Goal: Task Accomplishment & Management: Use online tool/utility

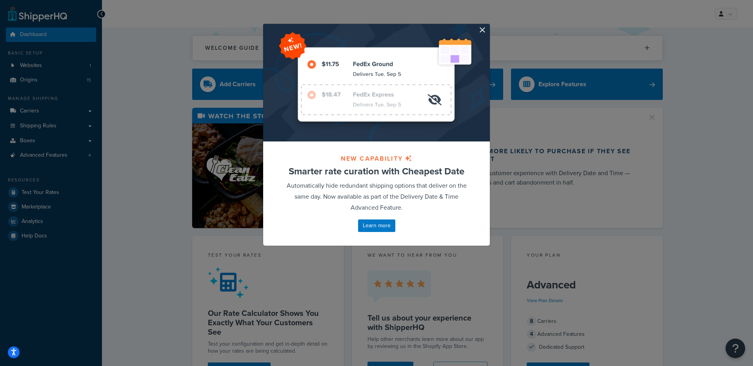
drag, startPoint x: 488, startPoint y: 27, endPoint x: 483, endPoint y: 30, distance: 5.8
click at [488, 27] on div "NEW CAPABILITY Smarter rate curation with Cheapest Date Automatically hide redu…" at bounding box center [376, 135] width 235 height 246
click at [488, 26] on button "button" at bounding box center [489, 25] width 2 height 2
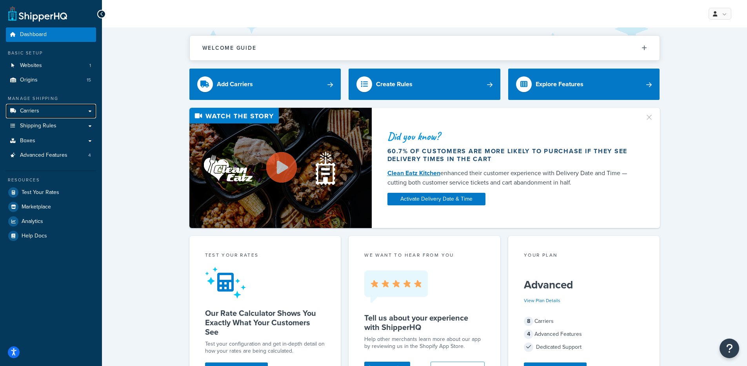
click at [70, 112] on link "Carriers" at bounding box center [51, 111] width 90 height 15
drag, startPoint x: 169, startPoint y: 71, endPoint x: 168, endPoint y: 64, distance: 7.1
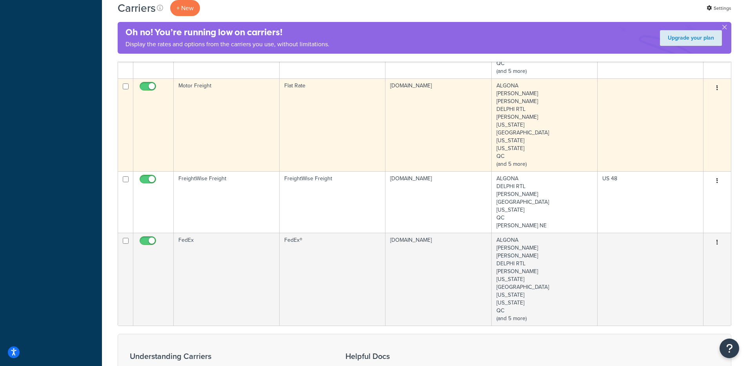
scroll to position [419, 0]
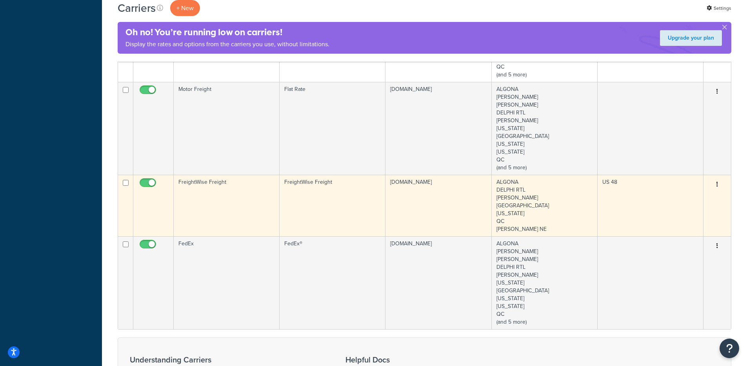
click at [308, 213] on td "FreightWise Freight" at bounding box center [333, 206] width 106 height 62
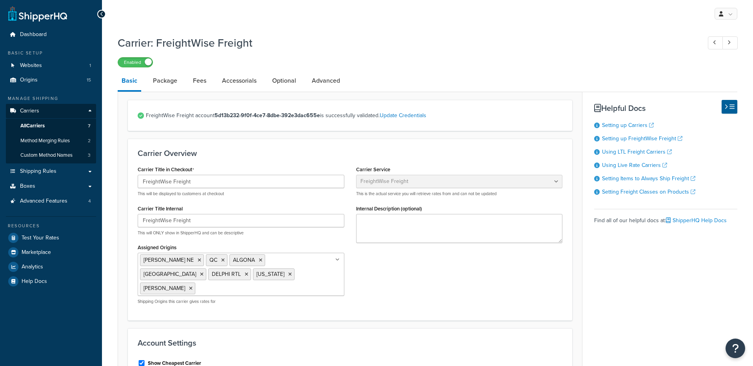
select select "freightWiseFreight"
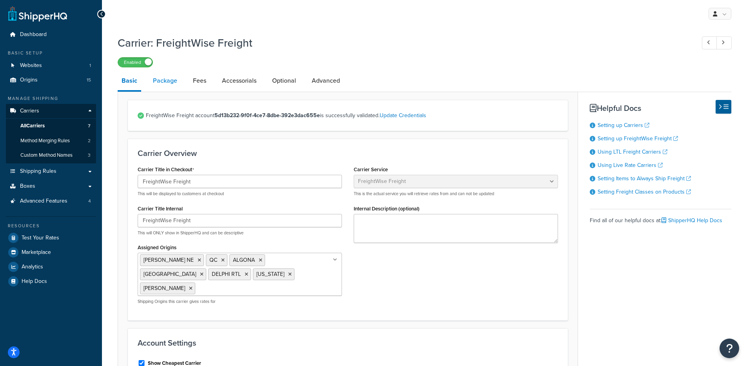
click at [175, 87] on link "Package" at bounding box center [165, 80] width 32 height 19
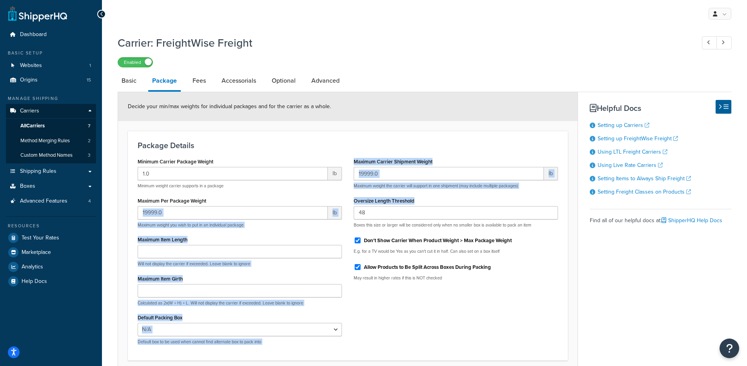
drag, startPoint x: 397, startPoint y: 202, endPoint x: 335, endPoint y: 200, distance: 62.0
click at [334, 199] on div "Minimum Carrier Package Weight 1.0 lb Minimum weight carrier supports in a pack…" at bounding box center [348, 253] width 432 height 195
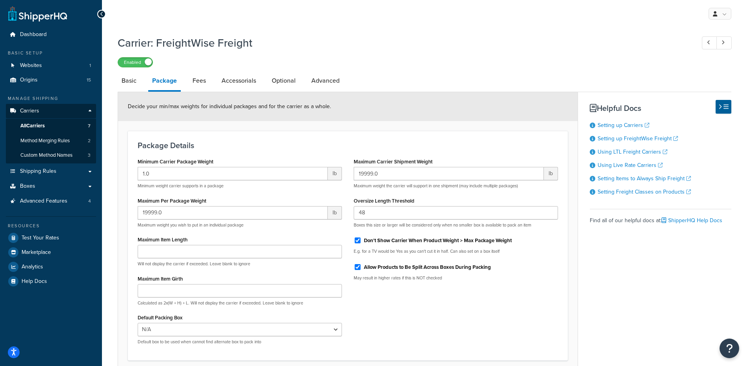
click at [390, 229] on div "Maximum Carrier Shipment Weight 19999.0 lb Maximum weight the carrier will supp…" at bounding box center [456, 221] width 216 height 131
drag, startPoint x: 460, startPoint y: 225, endPoint x: 554, endPoint y: 253, distance: 98.0
click at [540, 226] on p "Boxes this size or larger will be considered only when no smaller box is availa…" at bounding box center [456, 225] width 204 height 6
click at [229, 82] on link "Accessorials" at bounding box center [239, 80] width 42 height 19
select select "residential"
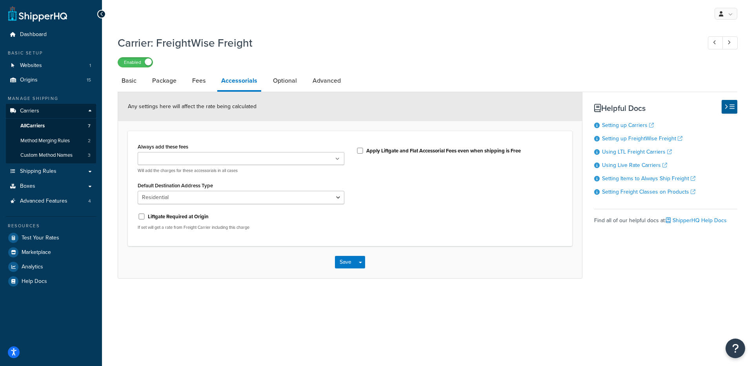
click at [215, 158] on ul at bounding box center [241, 158] width 207 height 13
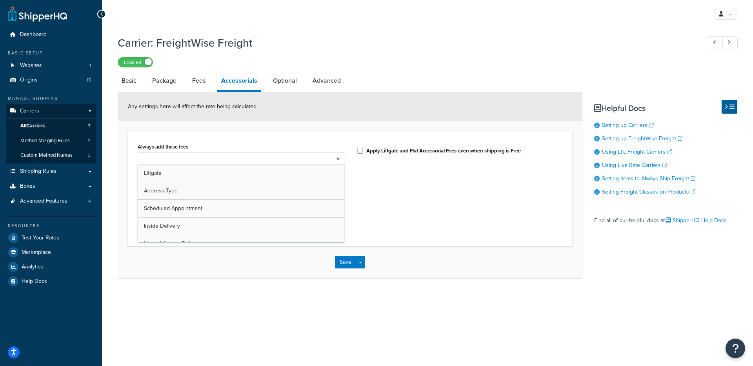
click at [188, 131] on form "Any settings here will affect the rate being calculated Always add these fees L…" at bounding box center [350, 185] width 464 height 186
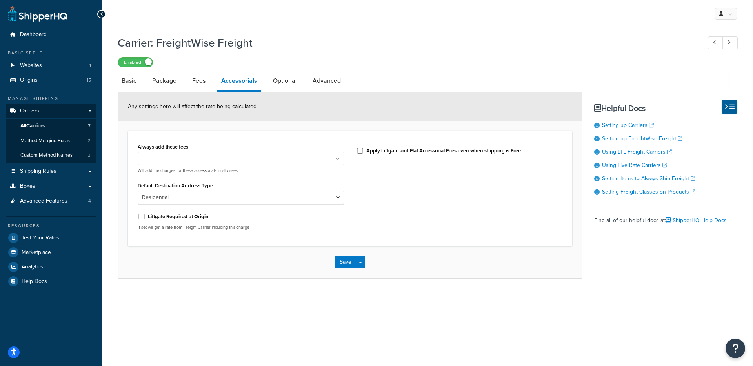
click at [202, 94] on div "Any settings here will affect the rate being calculated" at bounding box center [350, 106] width 464 height 29
click at [202, 88] on link "Fees" at bounding box center [198, 80] width 21 height 19
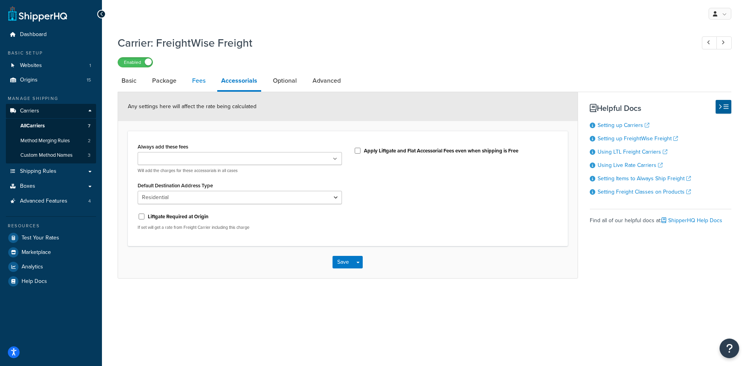
select select "AFTER"
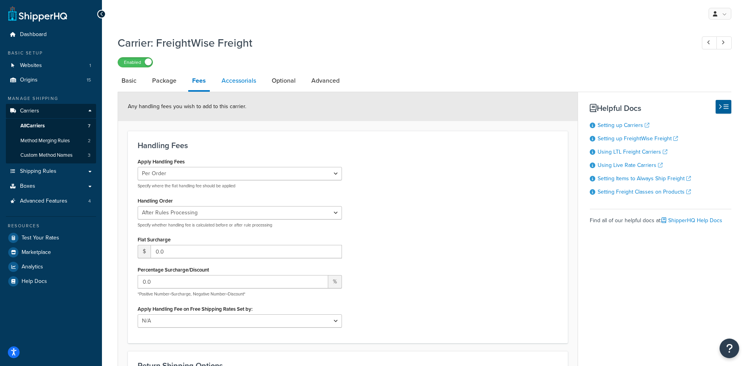
click at [253, 85] on link "Accessorials" at bounding box center [239, 80] width 42 height 19
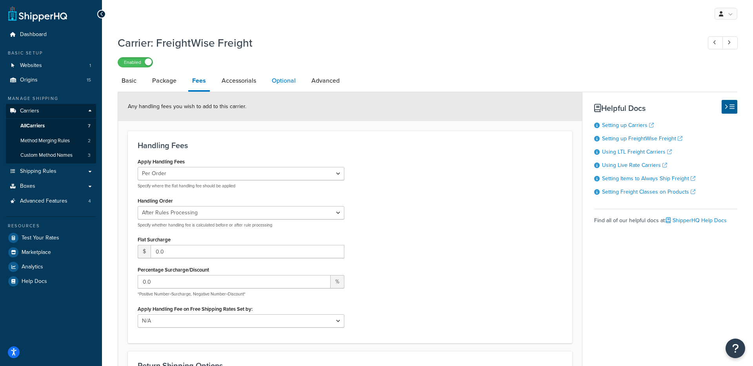
select select "residential"
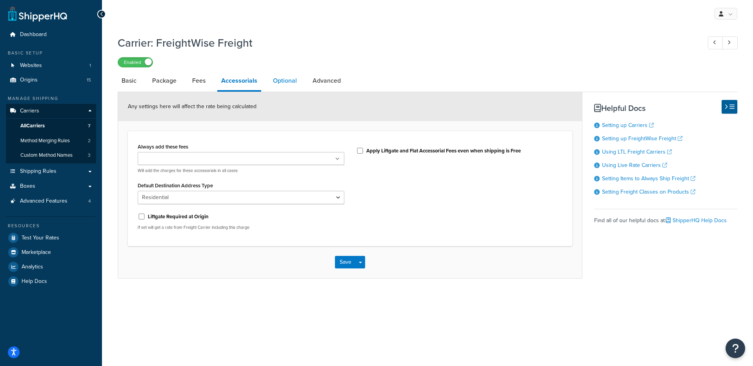
click at [294, 83] on link "Optional" at bounding box center [285, 80] width 32 height 19
select select "175"
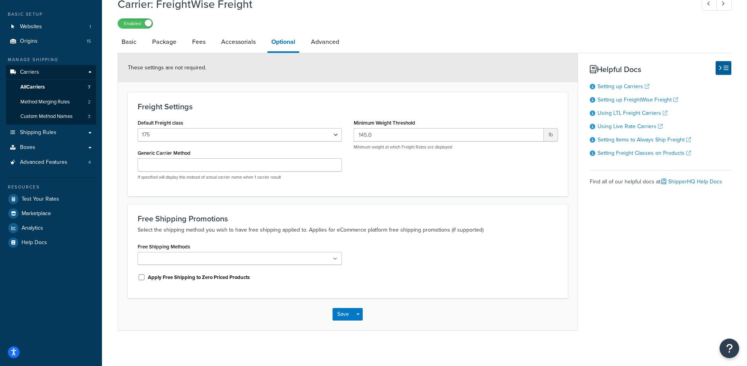
scroll to position [44, 0]
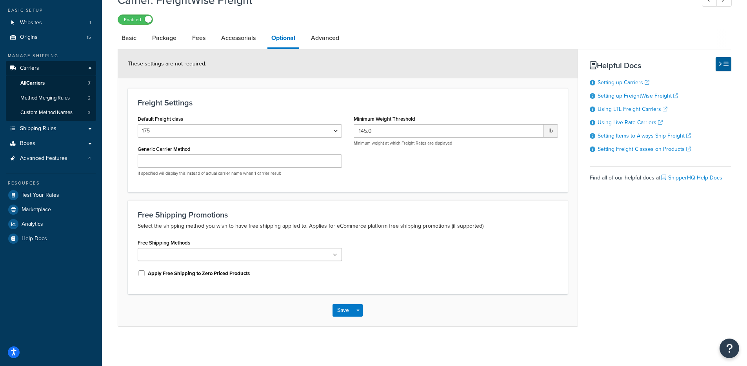
drag, startPoint x: 319, startPoint y: 36, endPoint x: 313, endPoint y: 69, distance: 33.6
click at [319, 36] on link "Advanced" at bounding box center [325, 38] width 36 height 19
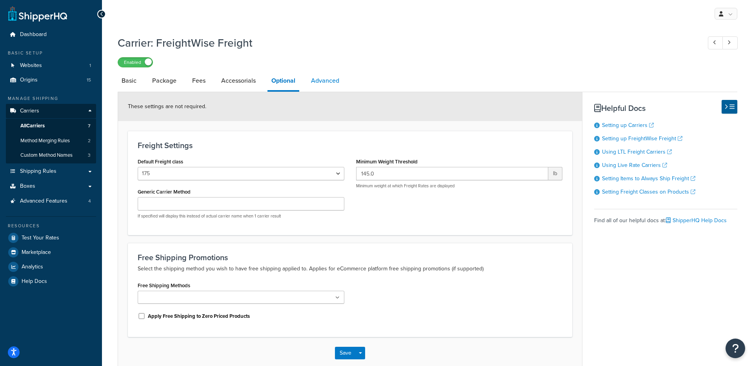
select select "false"
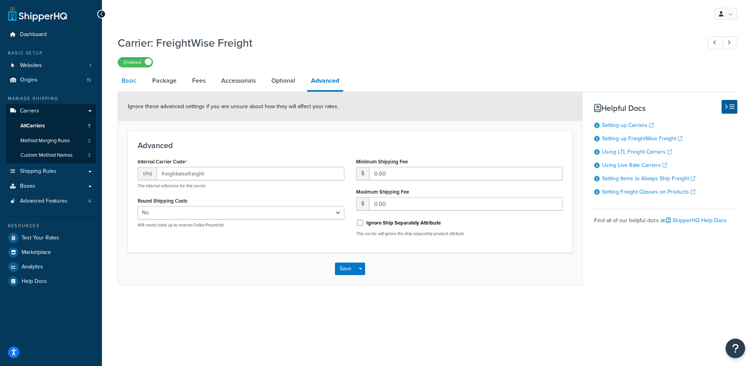
drag, startPoint x: 131, startPoint y: 76, endPoint x: 131, endPoint y: 82, distance: 6.3
click at [131, 76] on link "Basic" at bounding box center [129, 80] width 23 height 19
select select "freightWiseFreight"
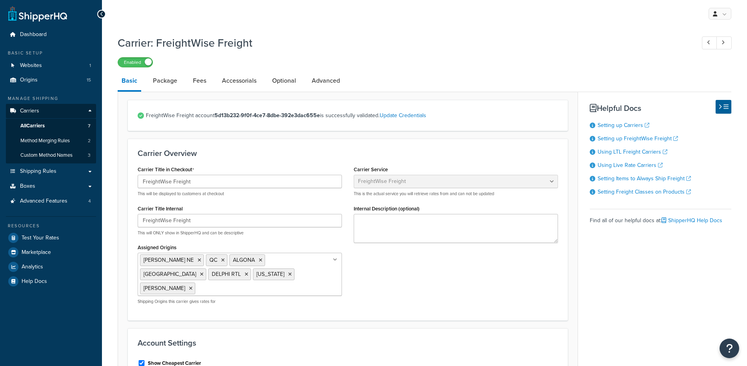
select select "freightWiseFreight"
drag, startPoint x: 149, startPoint y: 77, endPoint x: 156, endPoint y: 80, distance: 7.2
click at [149, 77] on link "Package" at bounding box center [165, 80] width 32 height 19
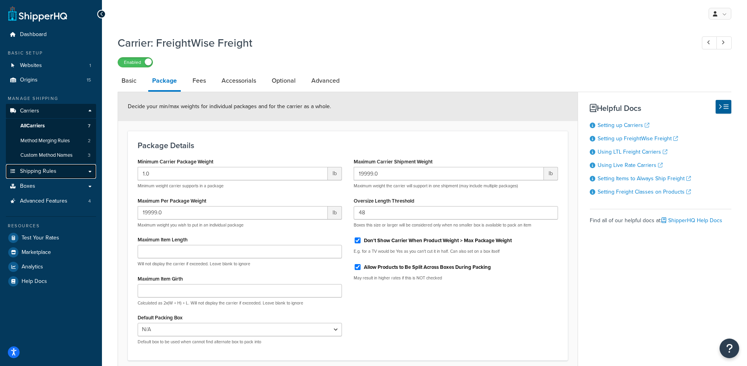
click at [52, 172] on span "Shipping Rules" at bounding box center [38, 171] width 36 height 7
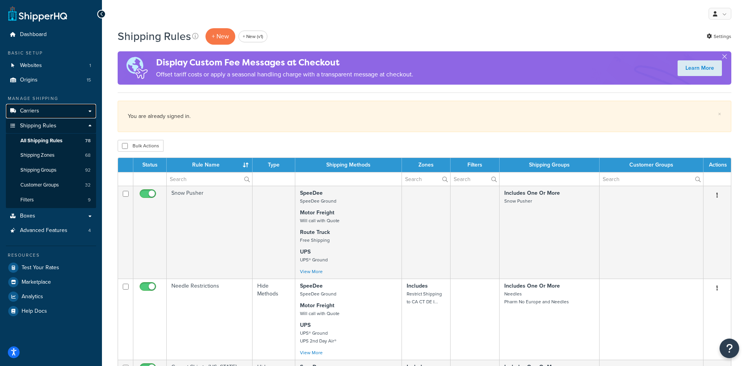
click at [41, 110] on link "Carriers" at bounding box center [51, 111] width 90 height 15
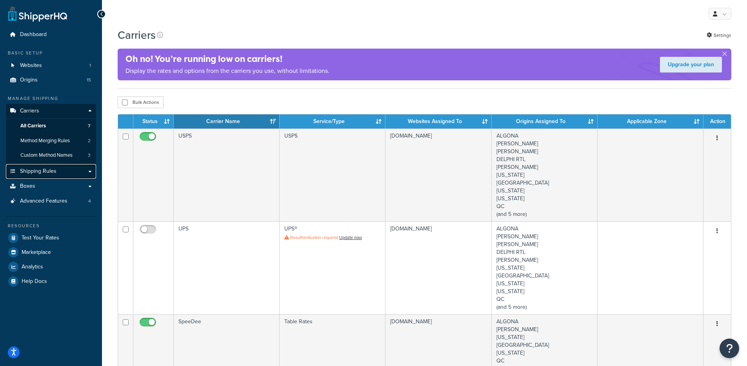
click at [43, 177] on link "Shipping Rules" at bounding box center [51, 171] width 90 height 15
click at [42, 185] on link "Boxes" at bounding box center [51, 186] width 90 height 15
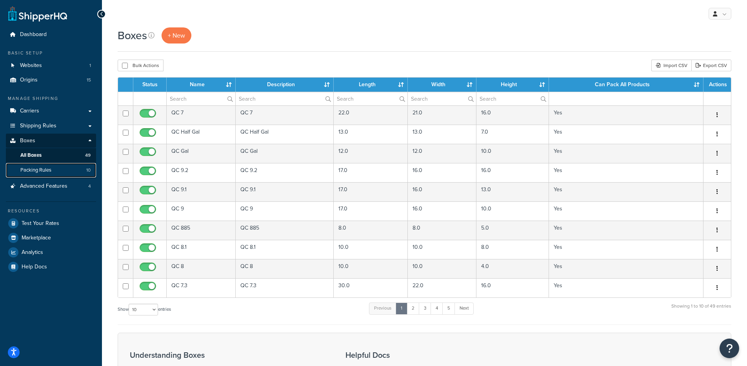
click at [81, 173] on link "Packing Rules 10" at bounding box center [51, 170] width 90 height 15
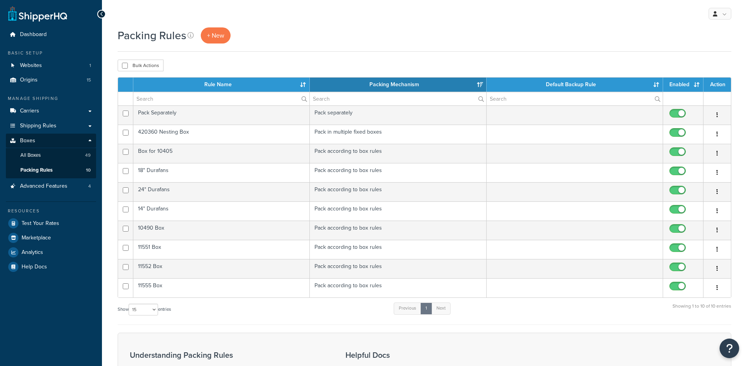
select select "15"
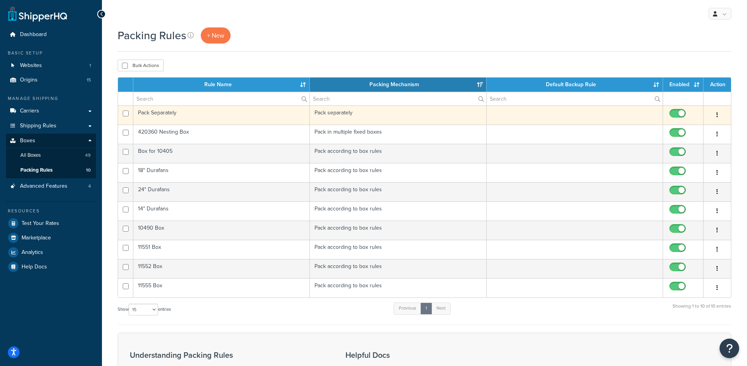
click at [258, 113] on td "Pack Separately" at bounding box center [221, 115] width 177 height 19
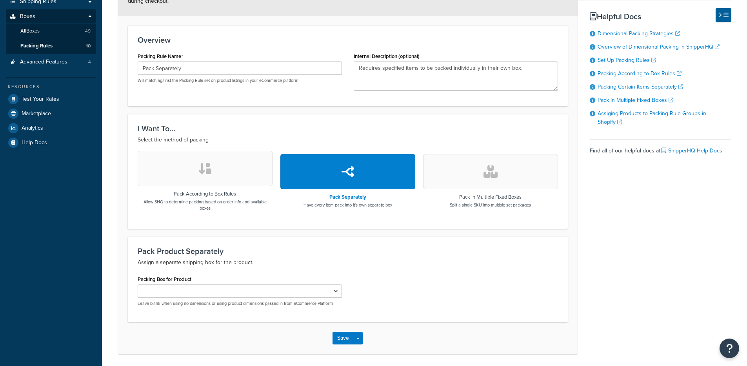
scroll to position [153, 0]
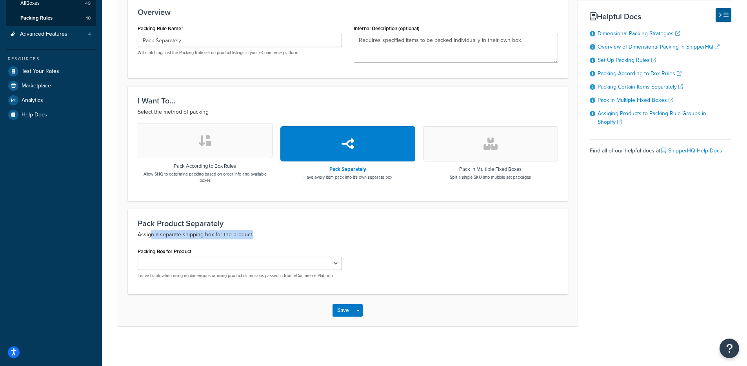
drag, startPoint x: 150, startPoint y: 237, endPoint x: 265, endPoint y: 237, distance: 114.9
click at [265, 237] on p "Assign a separate shipping box for the product." at bounding box center [348, 234] width 420 height 9
drag, startPoint x: 161, startPoint y: 277, endPoint x: 245, endPoint y: 276, distance: 83.9
click at [245, 276] on div "Packing Box for Product QC-Custom_1 Box for 10405 18" Durafan Box 24" Durafans …" at bounding box center [240, 265] width 216 height 39
drag, startPoint x: 143, startPoint y: 231, endPoint x: 262, endPoint y: 235, distance: 118.5
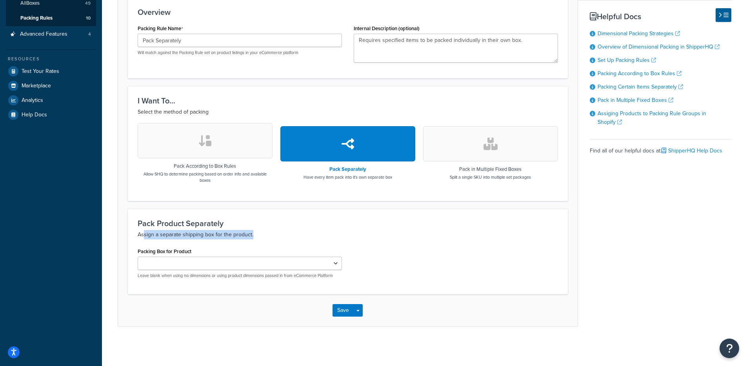
click at [261, 235] on p "Assign a separate shipping box for the product." at bounding box center [348, 234] width 420 height 9
click at [264, 263] on select "QC-Custom_1 Box for 10405 18" Durafan Box 24" Durafans 14" Durafans 10490 Box 1…" at bounding box center [240, 263] width 204 height 13
drag, startPoint x: 257, startPoint y: 234, endPoint x: 147, endPoint y: 231, distance: 109.9
click at [147, 231] on p "Assign a separate shipping box for the product." at bounding box center [348, 234] width 420 height 9
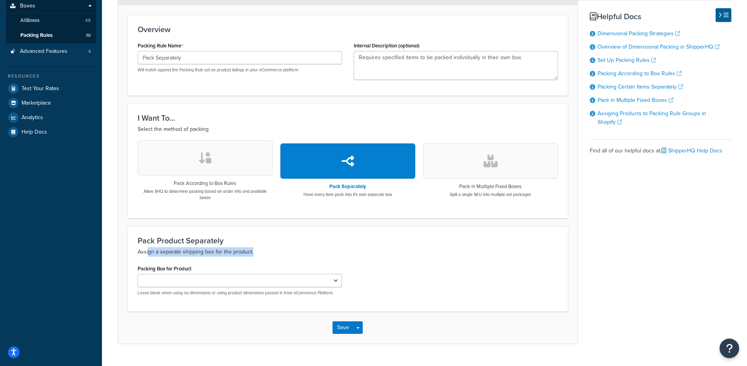
scroll to position [126, 0]
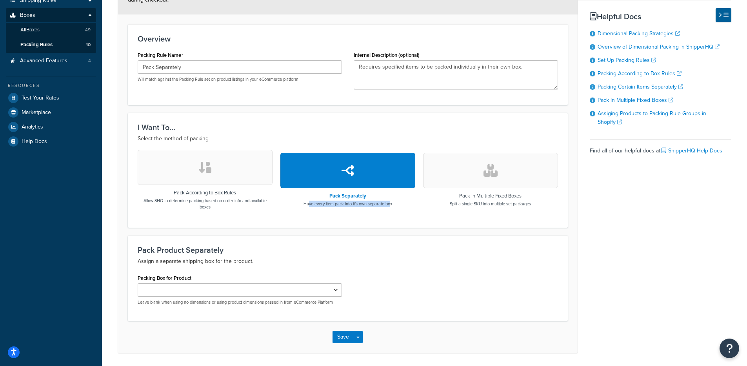
drag, startPoint x: 308, startPoint y: 205, endPoint x: 391, endPoint y: 207, distance: 82.4
click at [391, 206] on p "Have every item pack into it's own separate box" at bounding box center [348, 204] width 89 height 6
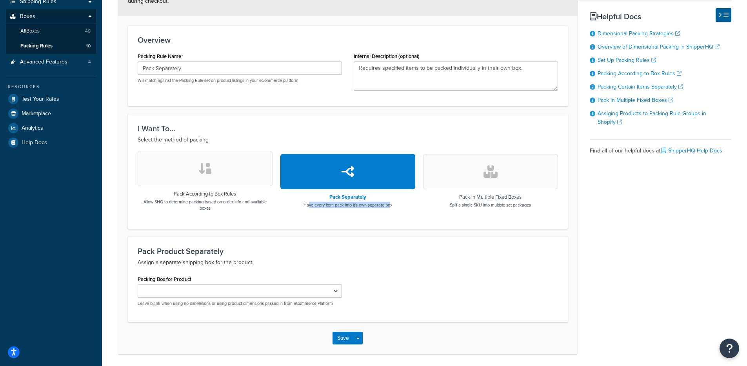
scroll to position [124, 0]
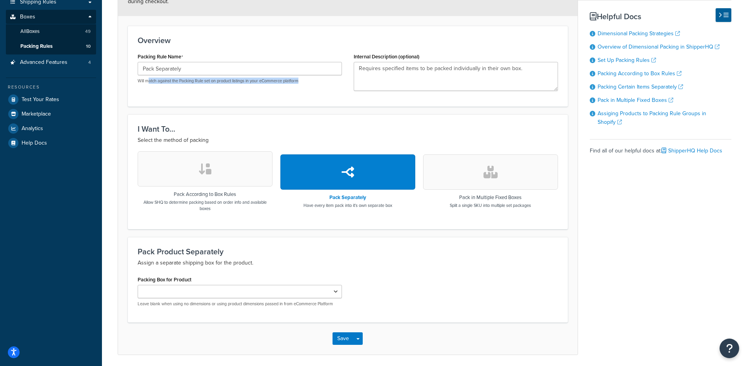
drag, startPoint x: 153, startPoint y: 83, endPoint x: 282, endPoint y: 85, distance: 129.1
click at [274, 85] on div "Packing Rule Name Pack Separately Will match against the Packing Rule set on pr…" at bounding box center [240, 70] width 216 height 39
click at [310, 89] on div "Packing Rule Name Pack Separately Will match against the Packing Rule set on pr…" at bounding box center [240, 70] width 216 height 39
drag, startPoint x: 423, startPoint y: 69, endPoint x: 487, endPoint y: 79, distance: 64.3
click at [477, 77] on textarea "Requires specified items to be packed individually in their own box." at bounding box center [456, 76] width 204 height 29
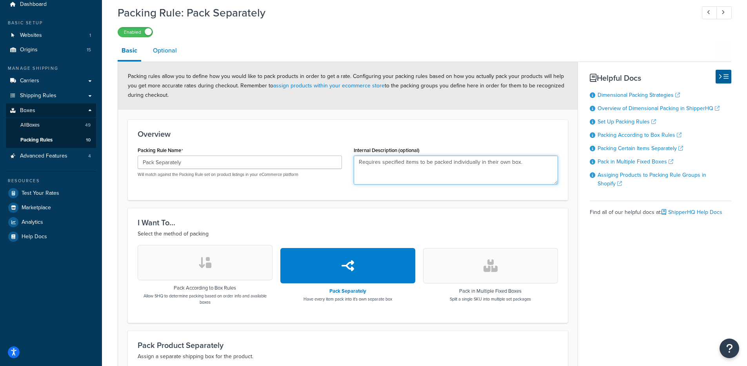
scroll to position [0, 0]
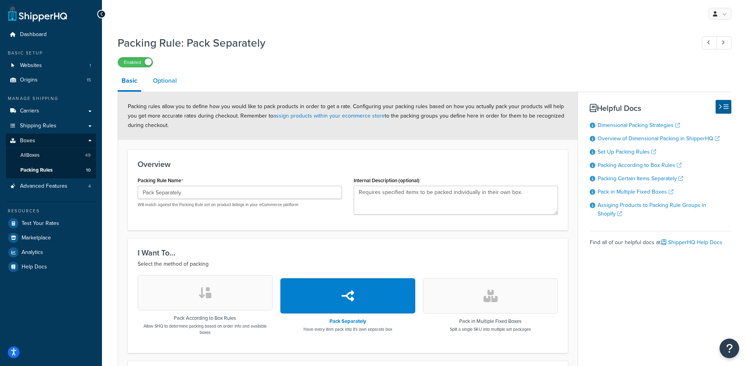
click at [162, 88] on link "Optional" at bounding box center [165, 80] width 32 height 19
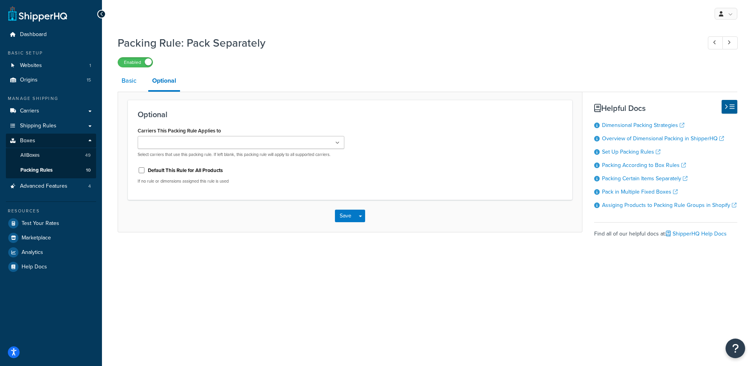
click at [130, 87] on link "Basic" at bounding box center [129, 80] width 23 height 19
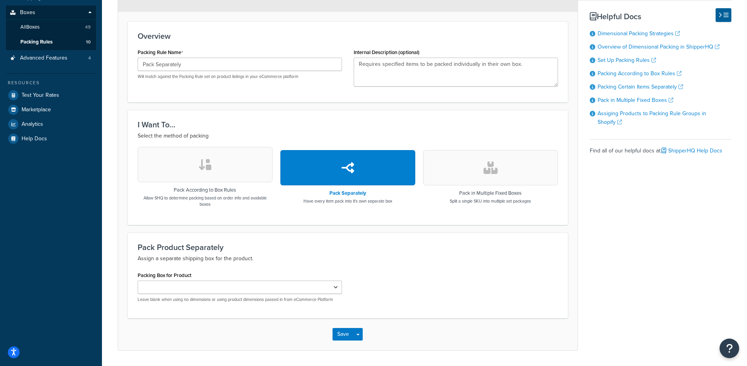
scroll to position [136, 0]
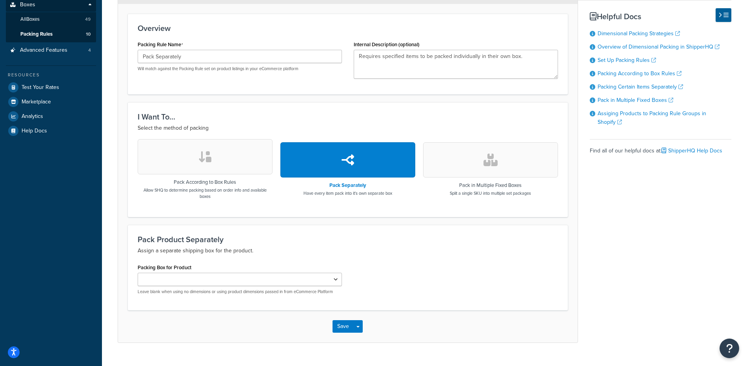
click at [225, 180] on h3 "Pack According to Box Rules" at bounding box center [205, 182] width 135 height 5
click at [226, 168] on button "button" at bounding box center [205, 156] width 135 height 35
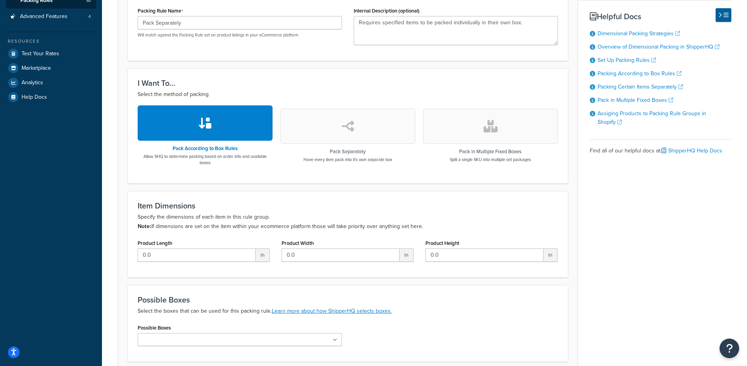
scroll to position [238, 0]
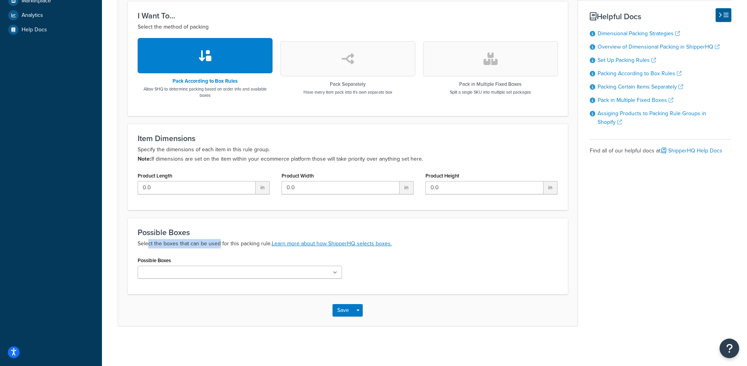
drag, startPoint x: 159, startPoint y: 244, endPoint x: 220, endPoint y: 246, distance: 60.8
click at [220, 246] on p "Select the boxes that can be used for this packing rule. Learn more about how S…" at bounding box center [348, 243] width 420 height 9
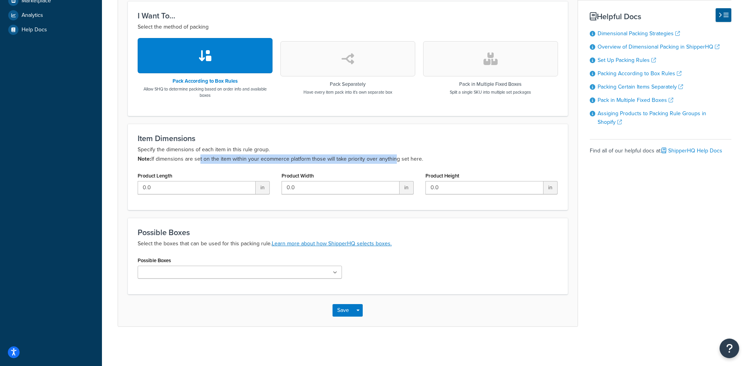
drag, startPoint x: 203, startPoint y: 159, endPoint x: 391, endPoint y: 160, distance: 188.7
click at [391, 160] on p "Specify the dimensions of each item in this rule group. Note: If dimensions are…" at bounding box center [348, 154] width 420 height 19
click at [507, 71] on button "button" at bounding box center [490, 58] width 135 height 35
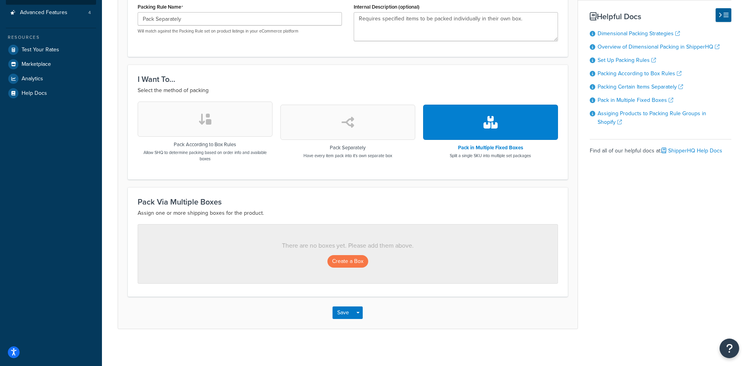
click at [319, 129] on button "button" at bounding box center [347, 122] width 135 height 35
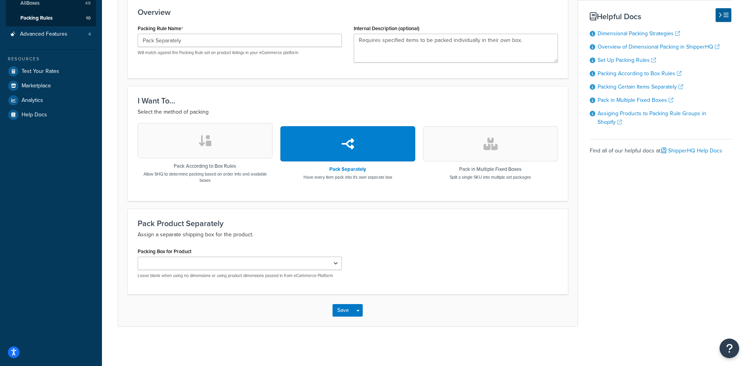
scroll to position [153, 0]
click at [229, 146] on button "button" at bounding box center [205, 140] width 135 height 35
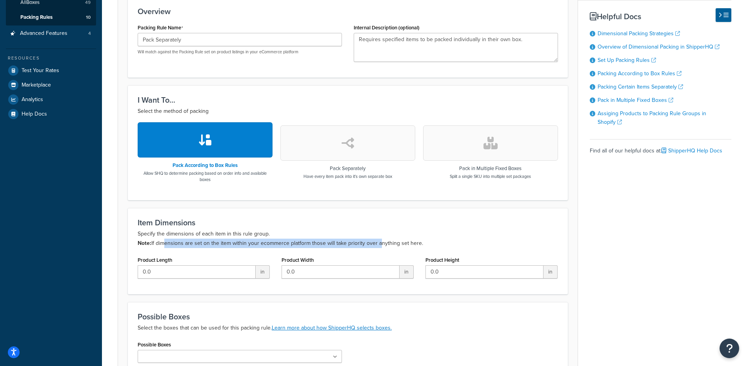
drag, startPoint x: 161, startPoint y: 245, endPoint x: 418, endPoint y: 242, distance: 257.3
click at [379, 242] on p "Specify the dimensions of each item in this rule group. Note: If dimensions are…" at bounding box center [348, 238] width 420 height 19
click at [424, 242] on p "Specify the dimensions of each item in this rule group. Note: If dimensions are…" at bounding box center [348, 238] width 420 height 19
drag, startPoint x: 429, startPoint y: 243, endPoint x: 200, endPoint y: 246, distance: 229.5
click at [200, 246] on p "Specify the dimensions of each item in this rule group. Note: If dimensions are…" at bounding box center [348, 238] width 420 height 19
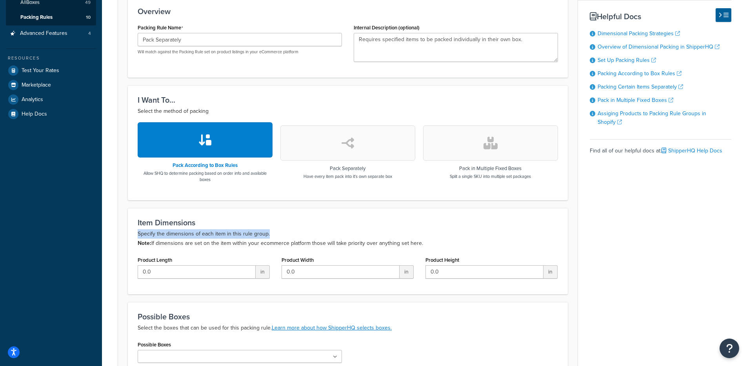
drag, startPoint x: 136, startPoint y: 232, endPoint x: 325, endPoint y: 232, distance: 189.1
click at [325, 232] on div "Item Dimensions Specify the dimensions of each item in this rule group. Note: I…" at bounding box center [348, 251] width 440 height 86
drag, startPoint x: 325, startPoint y: 232, endPoint x: 234, endPoint y: 248, distance: 92.4
click at [325, 232] on p "Specify the dimensions of each item in this rule group. Note: If dimensions are…" at bounding box center [348, 238] width 420 height 19
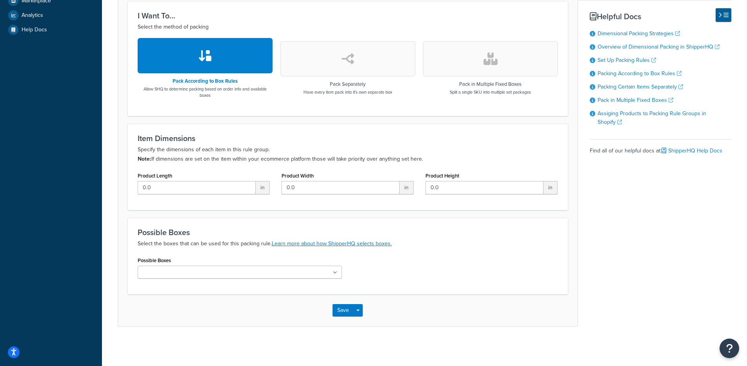
scroll to position [238, 0]
click at [378, 63] on button "button" at bounding box center [347, 58] width 135 height 35
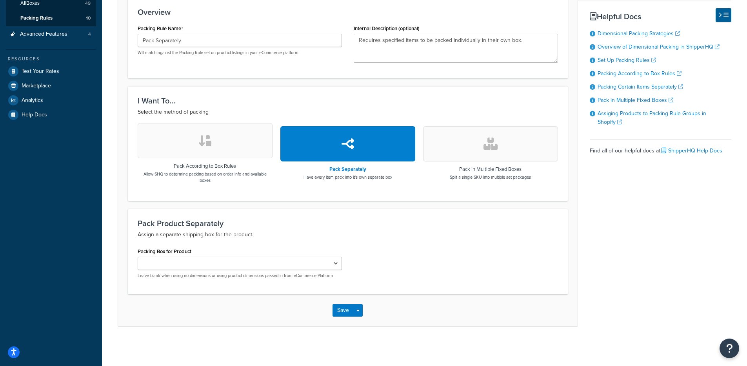
click at [256, 150] on button "button" at bounding box center [205, 140] width 135 height 35
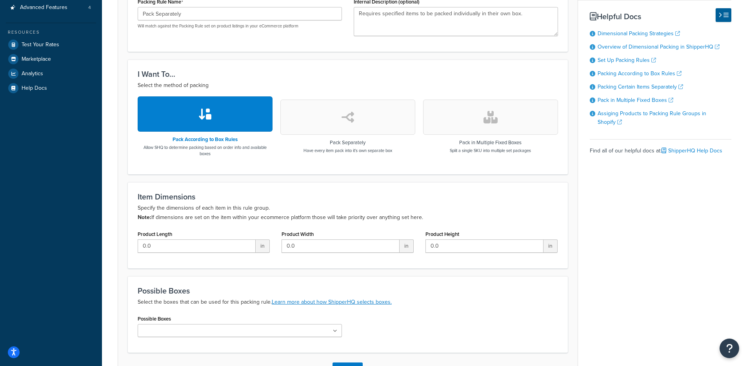
scroll to position [238, 0]
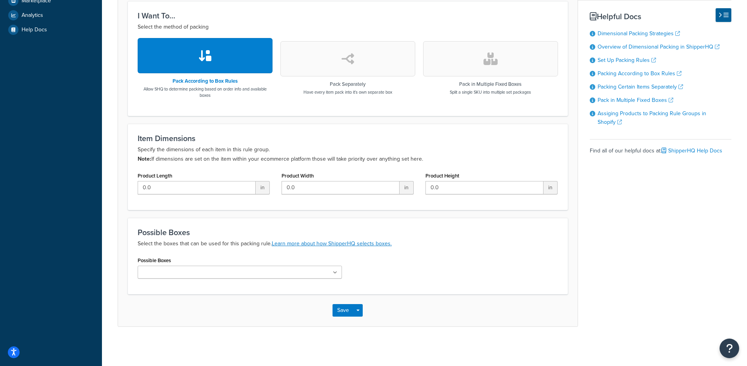
click at [177, 284] on div "Possible Boxes QC-Custom_1 Box for 10405 18" Durafan Box 24" Durafans 14" Duraf…" at bounding box center [240, 270] width 216 height 30
click at [182, 272] on input "Possible Boxes" at bounding box center [174, 273] width 69 height 9
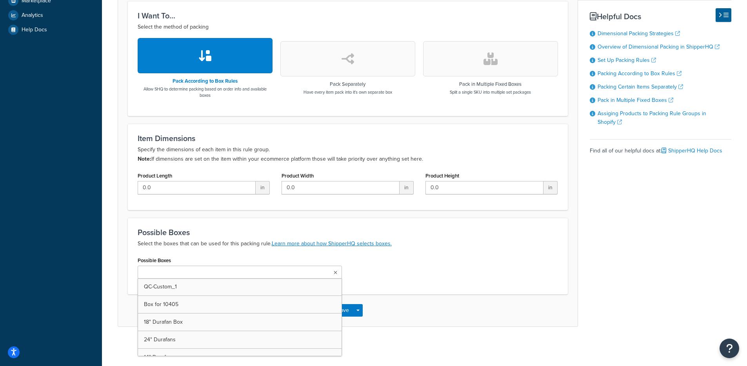
click at [111, 251] on div "Packing Rule: Pack Separately Enabled Basic Optional Packing rules allow you to…" at bounding box center [424, 70] width 645 height 553
click at [236, 275] on ul at bounding box center [240, 272] width 204 height 13
click at [150, 240] on p "Select the boxes that can be used for this packing rule. Learn more about how S…" at bounding box center [348, 243] width 420 height 9
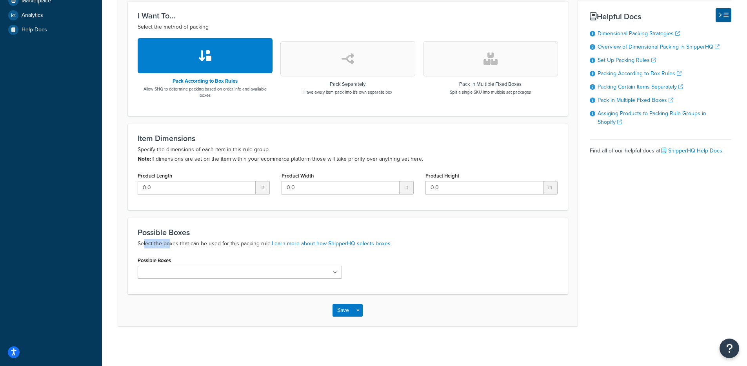
drag, startPoint x: 145, startPoint y: 242, endPoint x: 170, endPoint y: 243, distance: 25.2
click at [170, 243] on p "Select the boxes that can be used for this packing rule. Learn more about how S…" at bounding box center [348, 243] width 420 height 9
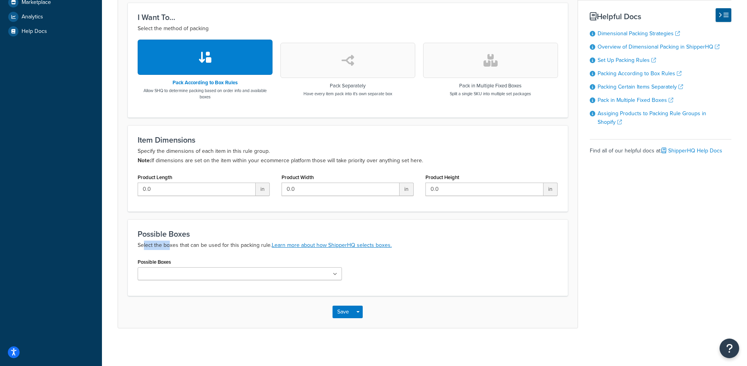
scroll to position [235, 0]
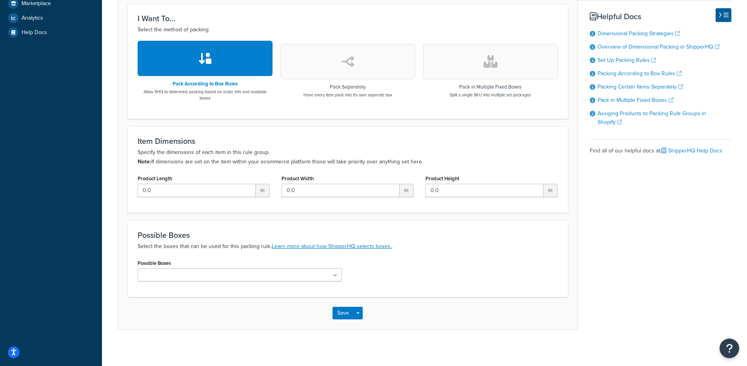
click at [171, 277] on input "Possible Boxes" at bounding box center [174, 275] width 69 height 9
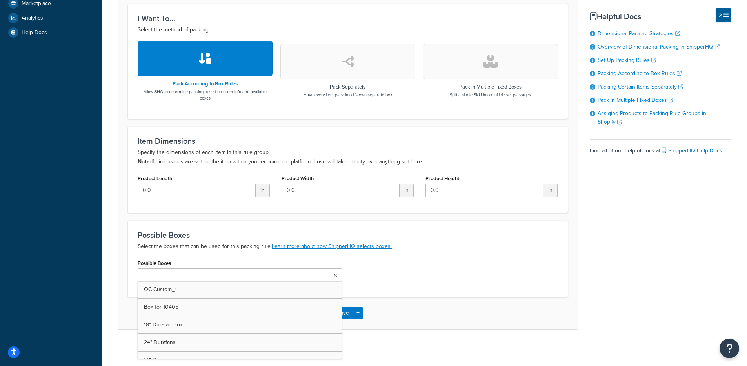
click at [165, 245] on p "Select the boxes that can be used for this packing rule. Learn more about how S…" at bounding box center [348, 246] width 420 height 9
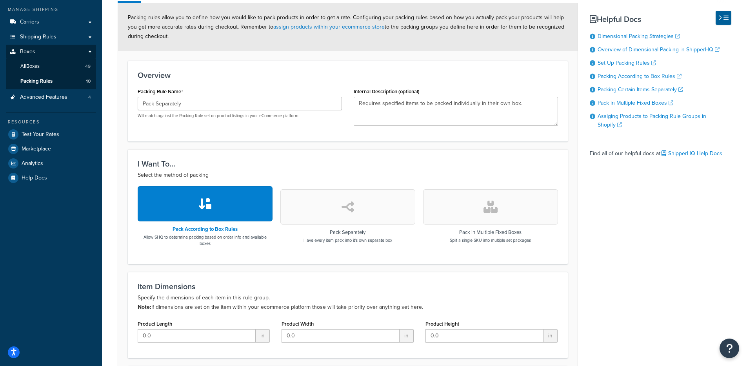
scroll to position [0, 0]
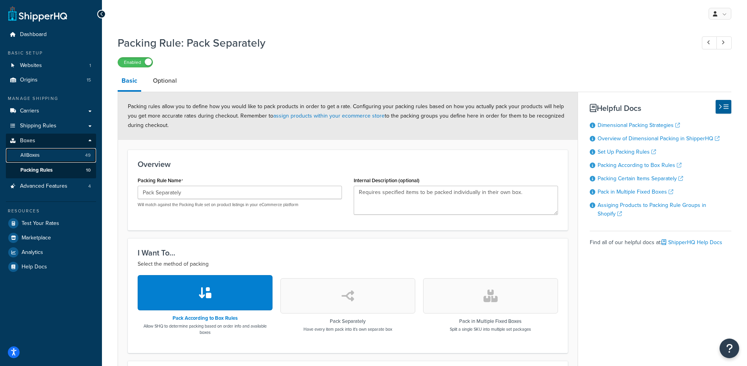
click at [69, 158] on link "All Boxes 49" at bounding box center [51, 155] width 90 height 15
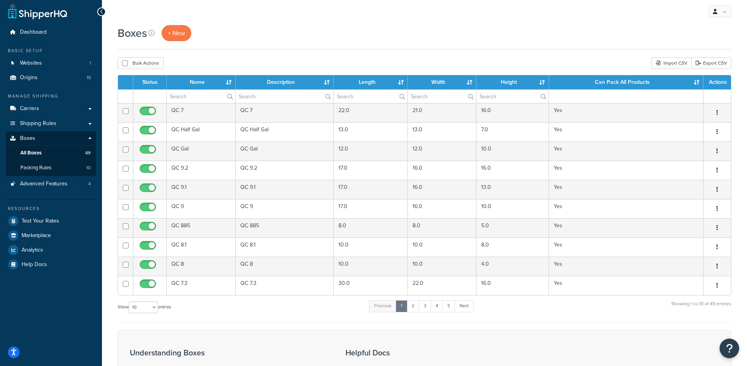
scroll to position [3, 0]
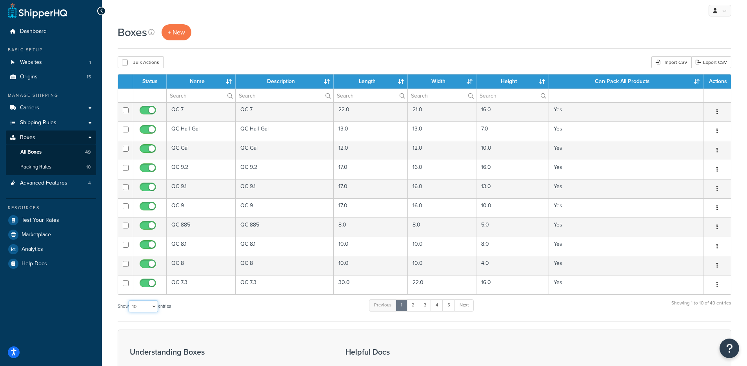
click at [137, 308] on select "10 15 25 50 100 1000" at bounding box center [143, 307] width 29 height 12
select select "100"
click at [129, 301] on select "10 15 25 50 100 1000" at bounding box center [143, 307] width 29 height 12
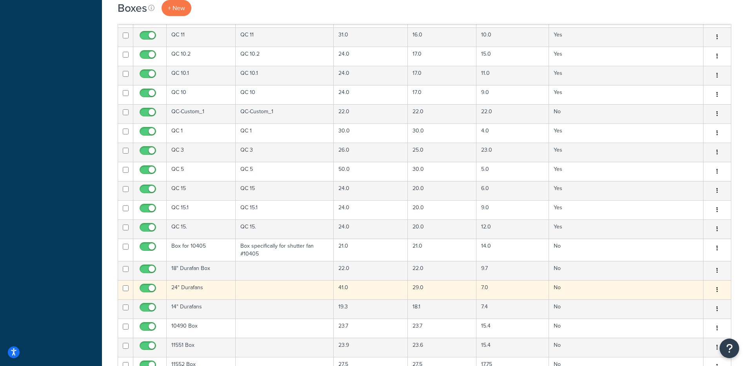
scroll to position [669, 0]
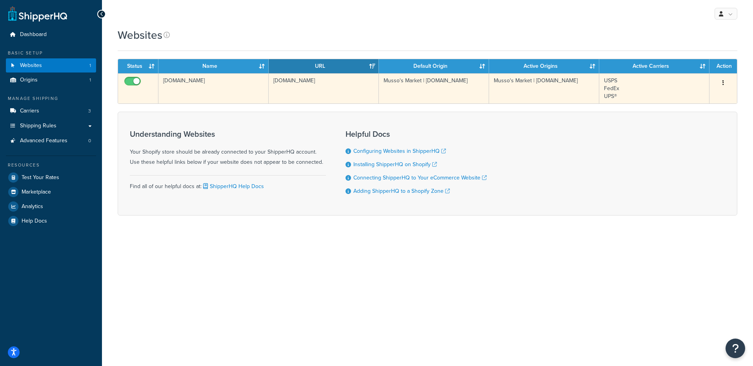
click at [315, 82] on td "[DOMAIN_NAME]" at bounding box center [324, 88] width 110 height 30
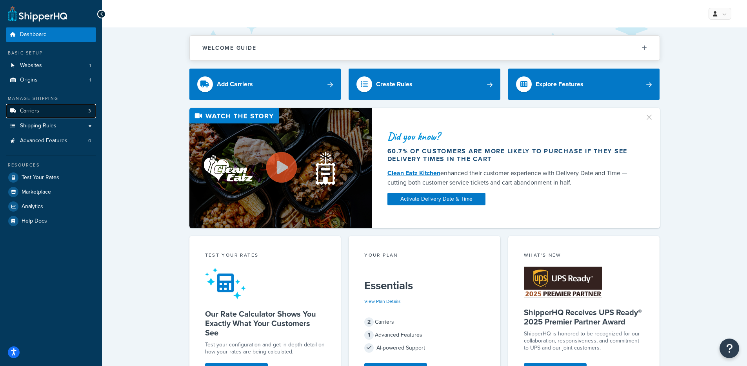
click at [66, 106] on link "Carriers 3" at bounding box center [51, 111] width 90 height 15
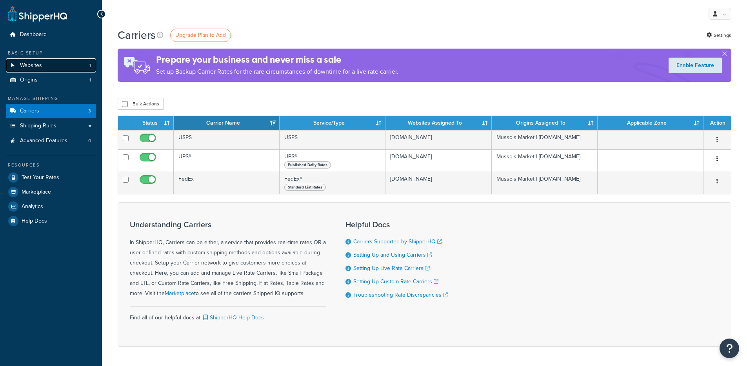
click at [65, 62] on link "Websites 1" at bounding box center [51, 65] width 90 height 15
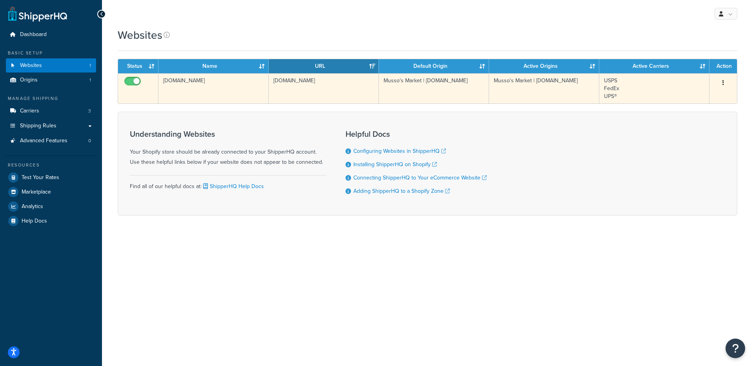
click at [220, 100] on td "h2nsr1-zm.myshopify.com" at bounding box center [213, 88] width 110 height 30
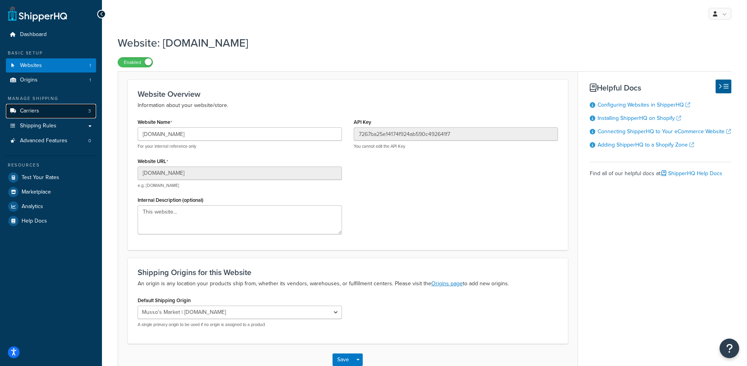
click at [47, 113] on link "Carriers 3" at bounding box center [51, 111] width 90 height 15
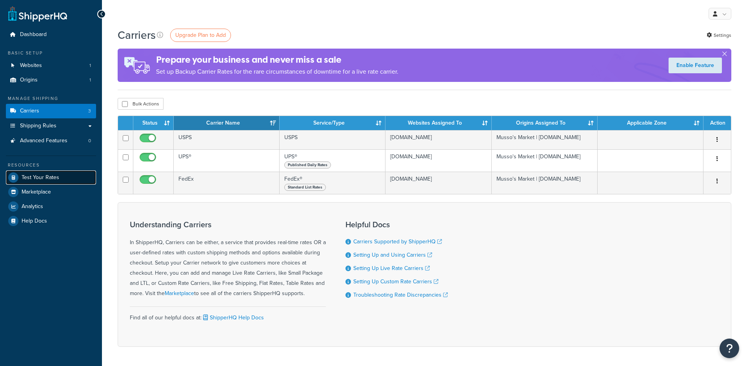
click at [53, 173] on link "Test Your Rates" at bounding box center [51, 178] width 90 height 14
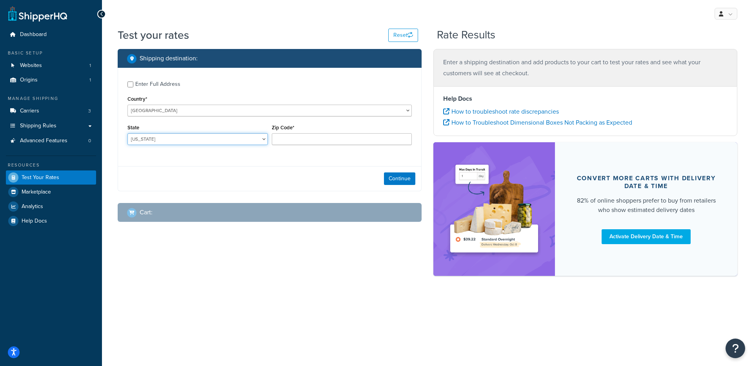
click at [209, 139] on select "Alabama Alaska American Samoa Arizona Arkansas Armed Forces Americas Armed Forc…" at bounding box center [197, 139] width 140 height 12
select select "TX"
click at [312, 135] on input "Zip Code*" at bounding box center [342, 139] width 140 height 12
type input "78759"
click at [405, 178] on button "Continue" at bounding box center [399, 179] width 31 height 13
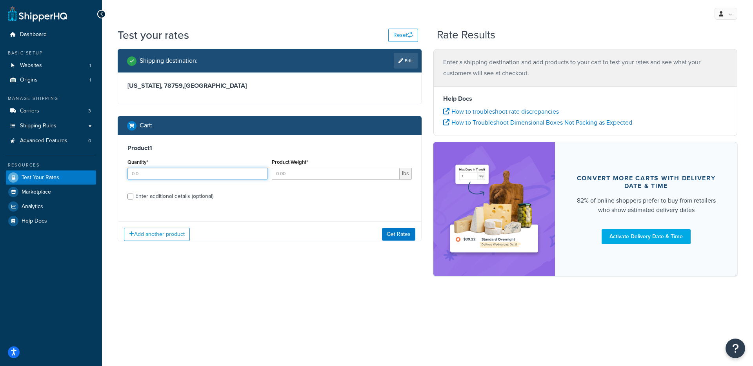
click at [228, 190] on div "Product 1 Quantity* Product Weight* lbs Enter additional details (optional)" at bounding box center [269, 175] width 303 height 80
type input "1"
drag, startPoint x: 308, startPoint y: 173, endPoint x: 324, endPoint y: 182, distance: 18.5
click at [308, 173] on input "Product Weight*" at bounding box center [336, 174] width 128 height 12
type input "1"
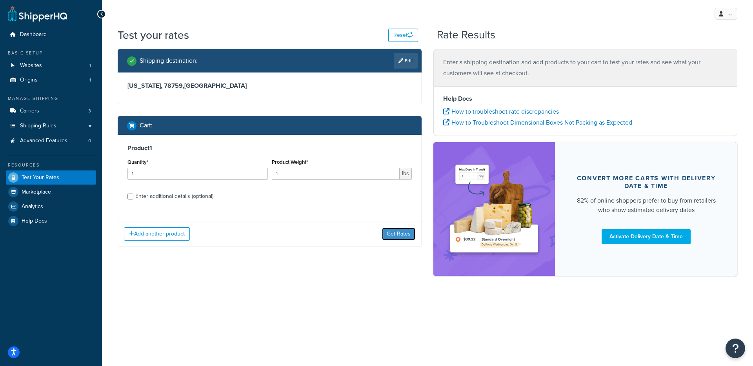
click at [398, 234] on button "Get Rates" at bounding box center [398, 234] width 33 height 13
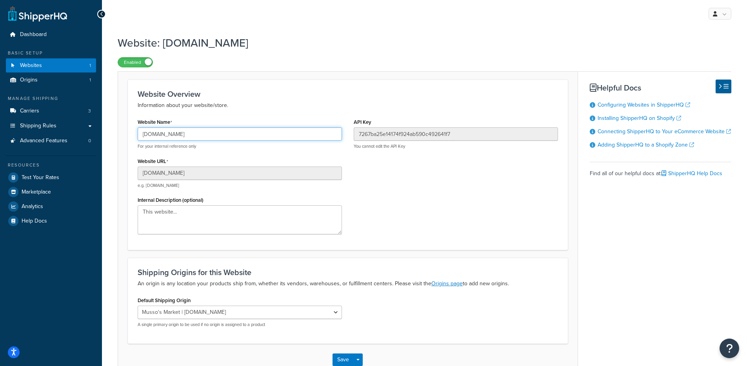
drag, startPoint x: 203, startPoint y: 135, endPoint x: 119, endPoint y: 128, distance: 84.2
click at [104, 129] on div "Website: [DOMAIN_NAME] Enabled Website Overview Information about your website/…" at bounding box center [424, 213] width 645 height 365
click at [56, 89] on ul "Dashboard Basic Setup Websites 1 Origins 1 Manage Shipping Carriers 3 Shipping …" at bounding box center [51, 127] width 90 height 201
click at [59, 86] on link "Origins 1" at bounding box center [51, 80] width 90 height 15
click at [61, 84] on link "Origins 1" at bounding box center [51, 80] width 90 height 15
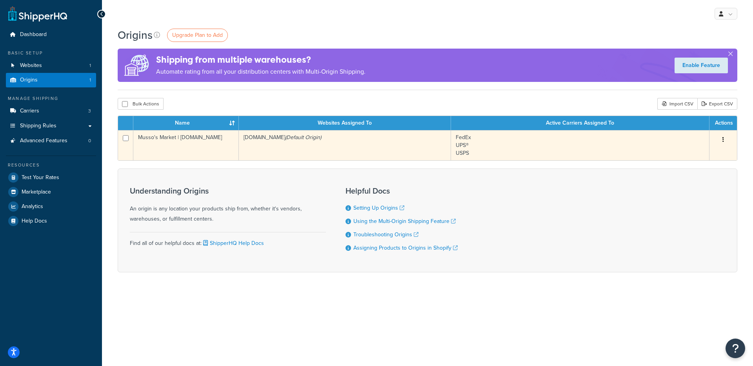
click at [251, 155] on td "h2nsr1-zm.myshopify.com (Default Origin)" at bounding box center [345, 145] width 212 height 30
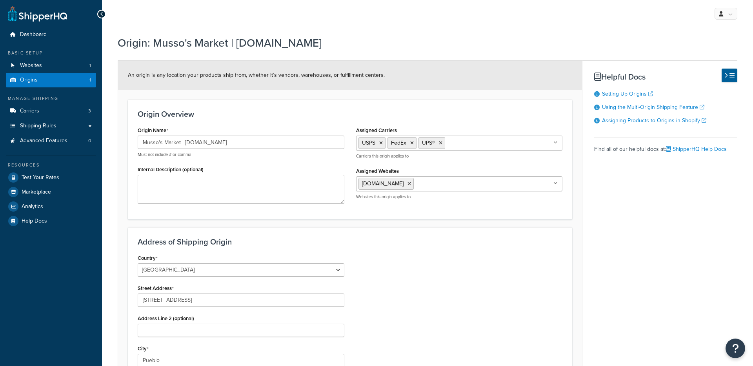
select select "6"
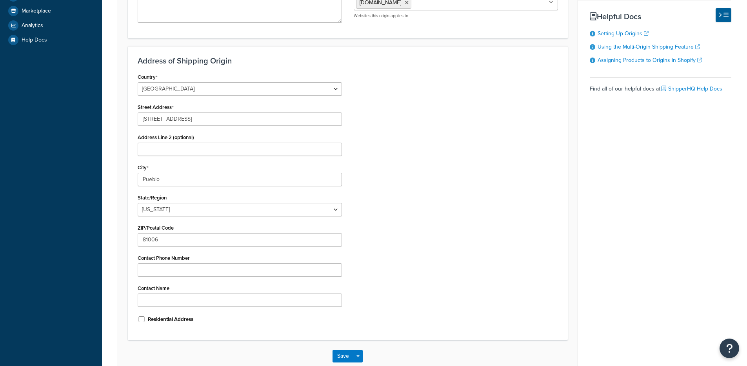
scroll to position [227, 0]
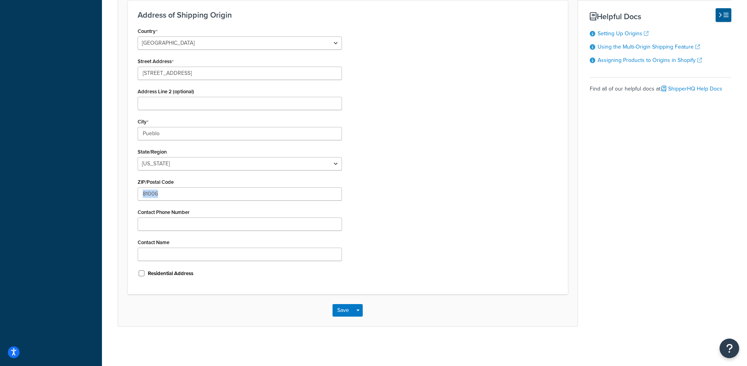
drag, startPoint x: 216, startPoint y: 201, endPoint x: 109, endPoint y: 191, distance: 107.5
click at [109, 191] on div "Origin: Musso's Market | Mussos.com An origin is any location your products shi…" at bounding box center [424, 75] width 645 height 542
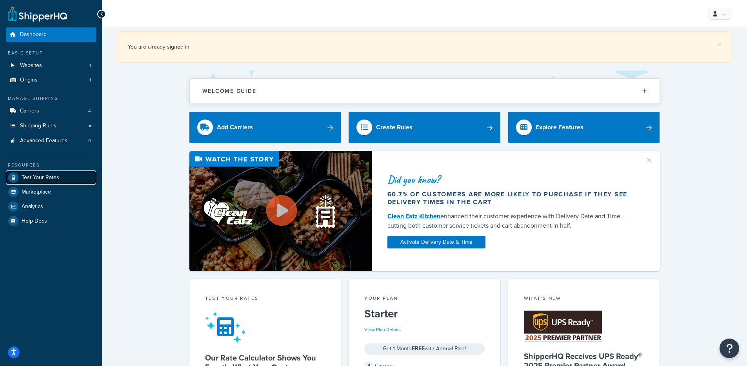
click at [71, 173] on link "Test Your Rates" at bounding box center [51, 178] width 90 height 14
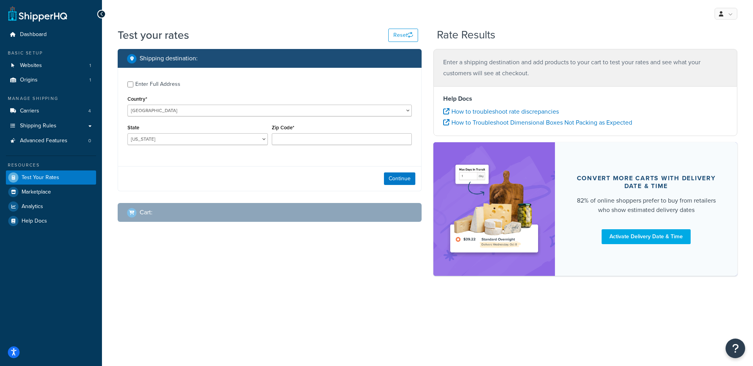
click at [246, 30] on div "Test your rates Reset" at bounding box center [268, 34] width 300 height 15
checkbox input "true"
type input "78759"
select select "TX"
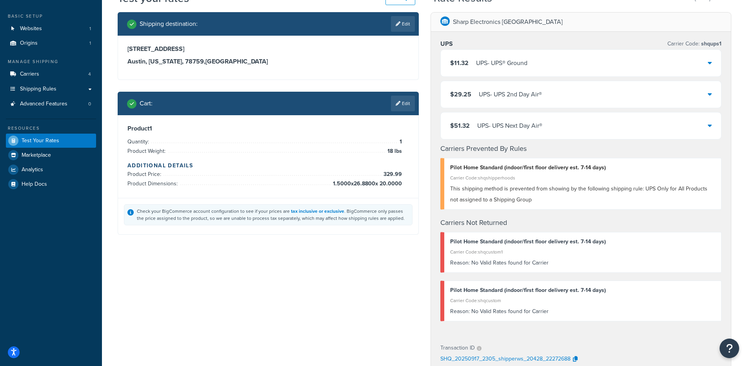
scroll to position [35, 0]
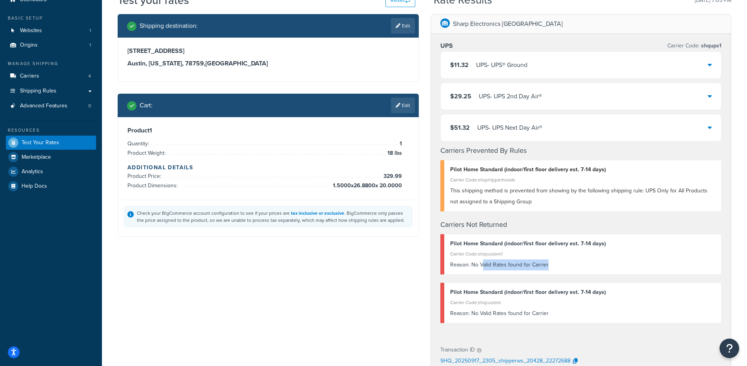
drag, startPoint x: 482, startPoint y: 264, endPoint x: 587, endPoint y: 268, distance: 105.2
click at [587, 268] on div "Reason: No Valid Rates found for Carrier" at bounding box center [583, 265] width 266 height 11
click at [534, 202] on div "This shipping method is prevented from showing by the following shipping rule: …" at bounding box center [583, 197] width 266 height 22
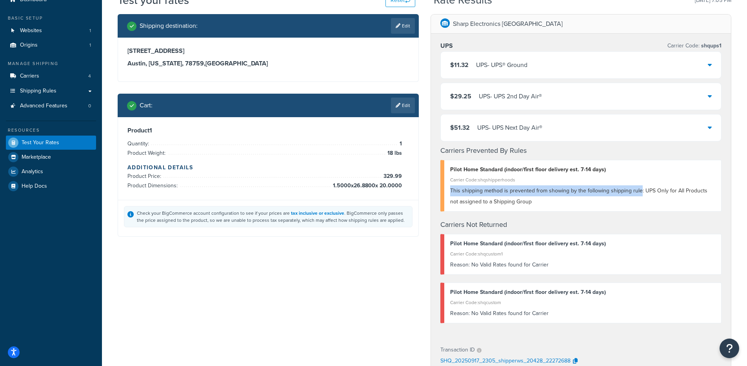
drag, startPoint x: 451, startPoint y: 191, endPoint x: 638, endPoint y: 191, distance: 187.5
click at [638, 191] on span "This shipping method is prevented from showing by the following shipping rule: …" at bounding box center [578, 196] width 257 height 19
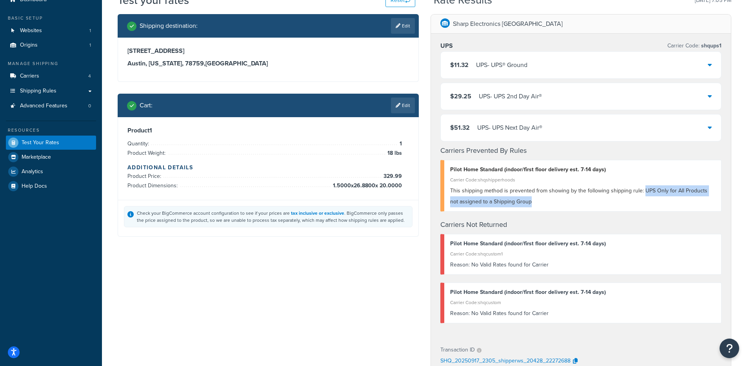
drag, startPoint x: 642, startPoint y: 192, endPoint x: 660, endPoint y: 205, distance: 21.9
click at [660, 205] on div "This shipping method is prevented from showing by the following shipping rule: …" at bounding box center [583, 197] width 266 height 22
click at [659, 202] on div "This shipping method is prevented from showing by the following shipping rule: …" at bounding box center [583, 197] width 266 height 22
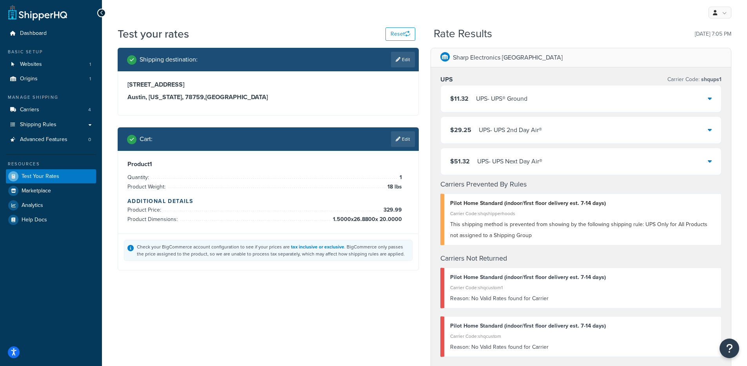
scroll to position [0, 0]
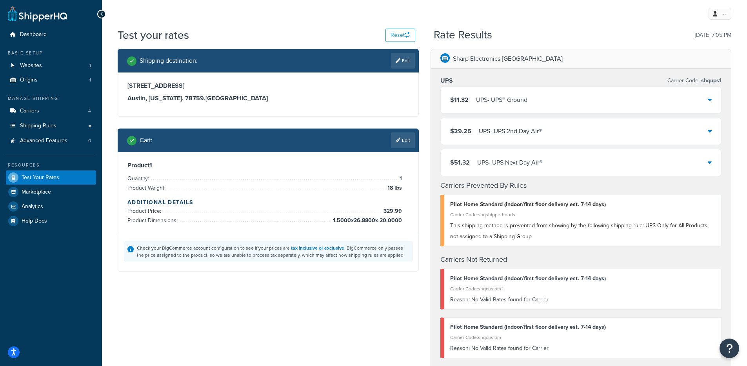
click at [490, 103] on div "UPS - UPS® Ground" at bounding box center [501, 100] width 51 height 11
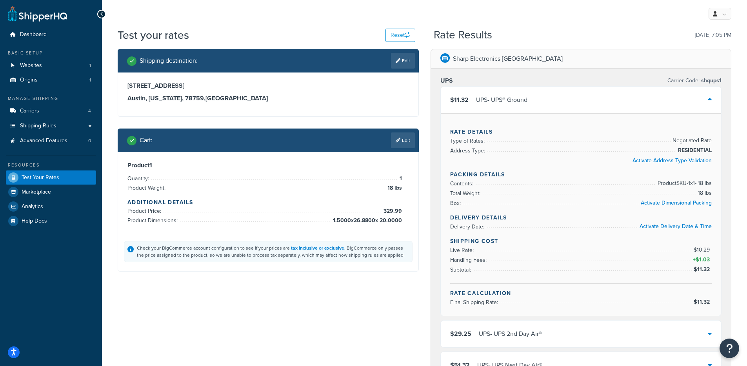
click at [501, 97] on div "UPS - UPS® Ground" at bounding box center [501, 100] width 51 height 11
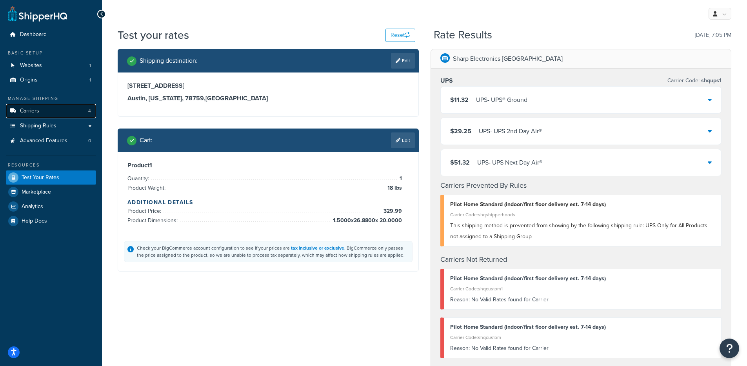
click at [51, 108] on link "Carriers 4" at bounding box center [51, 111] width 90 height 15
click at [501, 103] on div "UPS - UPS® Ground" at bounding box center [501, 100] width 51 height 11
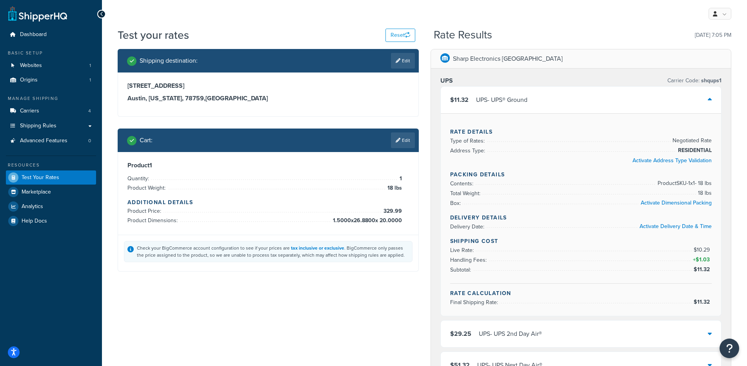
click at [502, 99] on div "UPS - UPS® Ground" at bounding box center [501, 100] width 51 height 11
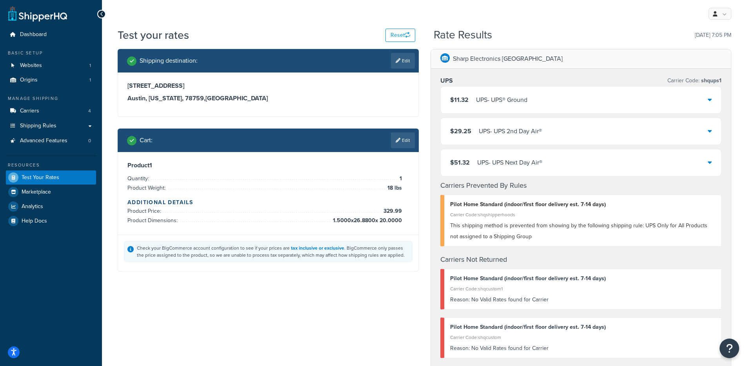
click at [419, 106] on div "Shipping destination : Edit 9600 Great Hills Trail, unit456 Austin, Texas, 7875…" at bounding box center [268, 166] width 313 height 235
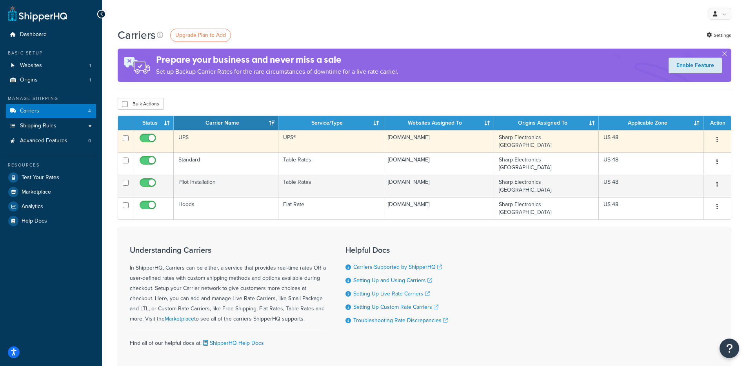
click at [350, 144] on td "UPS®" at bounding box center [330, 141] width 105 height 22
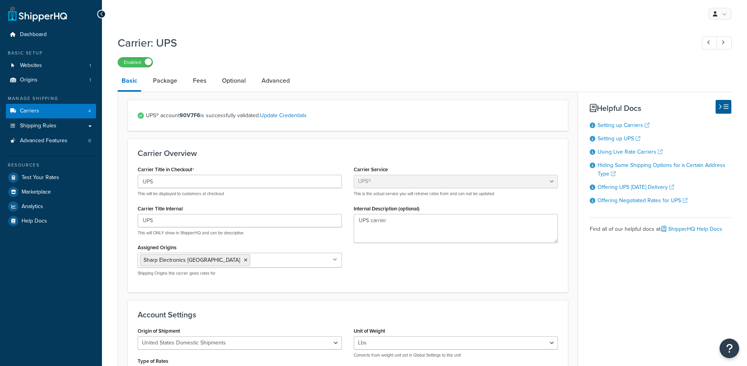
select select "ups"
click at [250, 84] on li "Optional" at bounding box center [238, 80] width 40 height 19
click at [211, 84] on li "Fees" at bounding box center [203, 80] width 29 height 19
click at [240, 82] on link "Optional" at bounding box center [234, 80] width 32 height 19
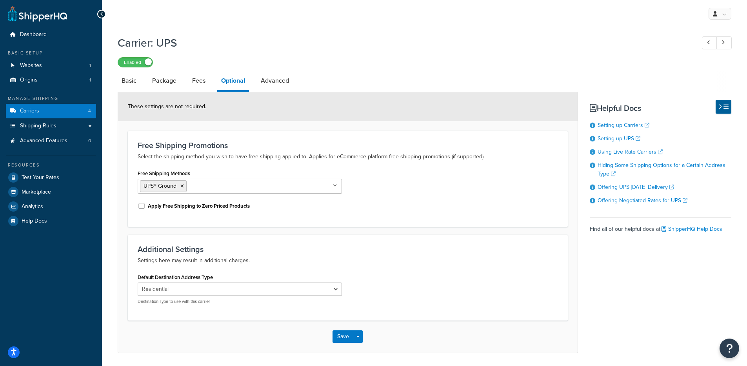
drag, startPoint x: 190, startPoint y: 171, endPoint x: 142, endPoint y: 169, distance: 47.9
click at [141, 169] on div "Free Shipping Methods UPS® Ground UPS 2nd Day Air A.M.® UPS 2nd Day Air® UPS Ne…" at bounding box center [240, 181] width 204 height 26
drag, startPoint x: 141, startPoint y: 157, endPoint x: 283, endPoint y: 161, distance: 142.0
click at [282, 161] on p "Select the shipping method you wish to have free shipping applied to. Applies f…" at bounding box center [348, 156] width 420 height 9
drag, startPoint x: 305, startPoint y: 156, endPoint x: 431, endPoint y: 158, distance: 125.5
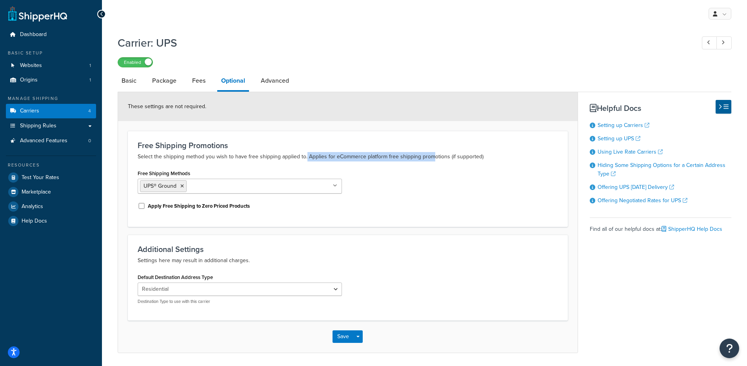
click at [431, 158] on p "Select the shipping method you wish to have free shipping applied to. Applies f…" at bounding box center [348, 156] width 420 height 9
click at [430, 158] on p "Select the shipping method you wish to have free shipping applied to. Applies f…" at bounding box center [348, 156] width 420 height 9
click at [125, 86] on link "Basic" at bounding box center [129, 80] width 23 height 19
select select "ups"
